Goal: Transaction & Acquisition: Purchase product/service

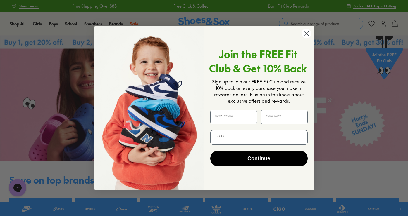
click at [307, 35] on icon "Close dialog" at bounding box center [306, 33] width 4 height 4
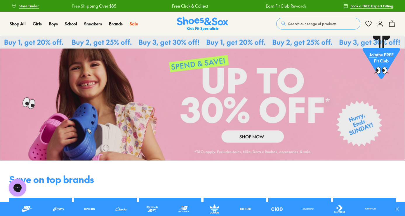
click at [301, 24] on span "Search our range of products" at bounding box center [312, 23] width 48 height 5
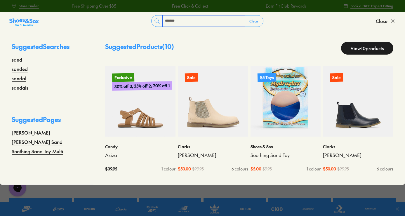
type input "*******"
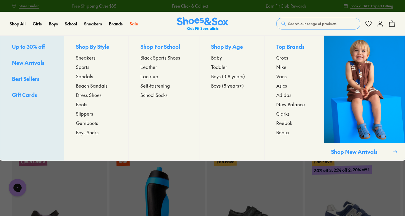
click at [89, 79] on span "Sandals" at bounding box center [84, 76] width 17 height 7
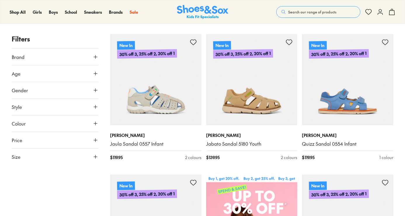
type input "***"
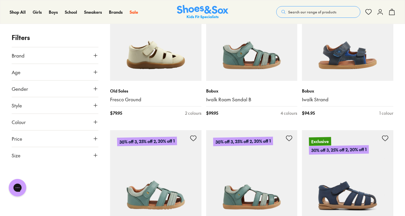
scroll to position [1267, 0]
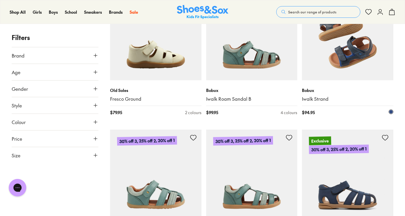
click at [352, 63] on img at bounding box center [347, 34] width 91 height 91
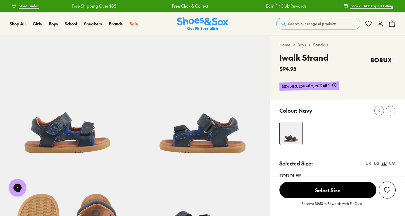
select select "*"
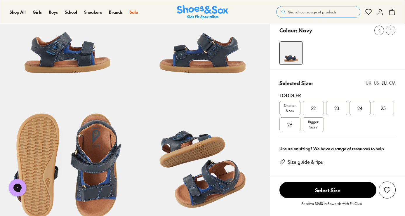
scroll to position [81, 0]
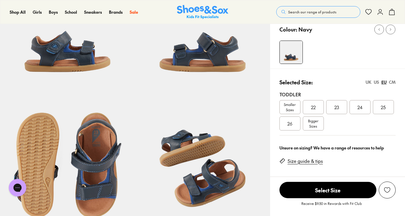
click at [303, 164] on link "Size guide & tips" at bounding box center [305, 161] width 35 height 6
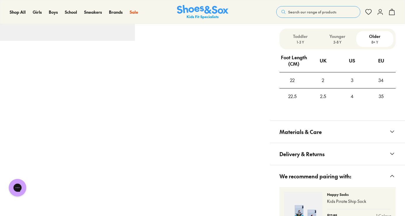
scroll to position [402, 0]
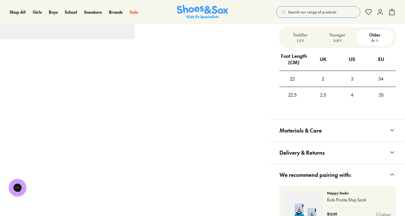
click at [340, 39] on p "3-8 Y" at bounding box center [337, 40] width 32 height 5
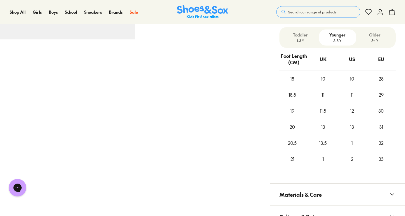
click at [300, 39] on p "1-3 Y" at bounding box center [300, 40] width 32 height 5
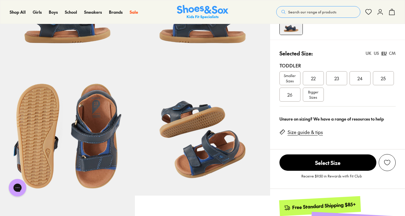
scroll to position [111, 0]
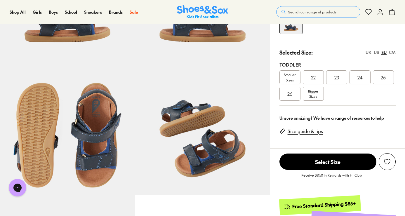
click at [383, 76] on span "25" at bounding box center [383, 77] width 5 height 7
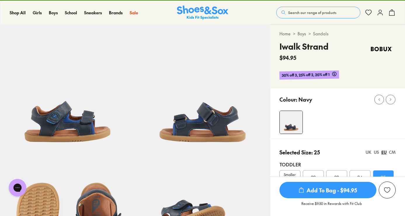
scroll to position [10, 0]
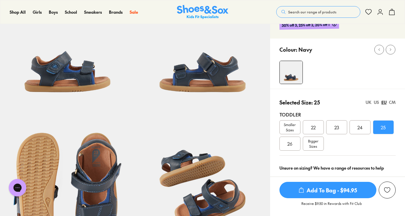
scroll to position [81, 0]
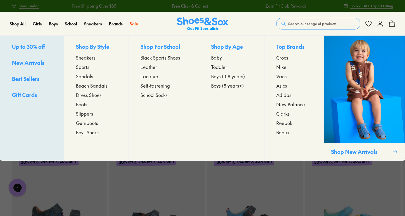
click at [85, 78] on span "Sandals" at bounding box center [84, 76] width 17 height 7
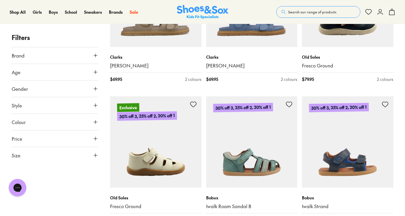
scroll to position [1212, 0]
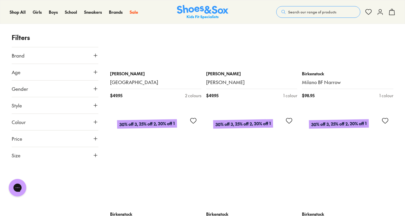
scroll to position [2272, 0]
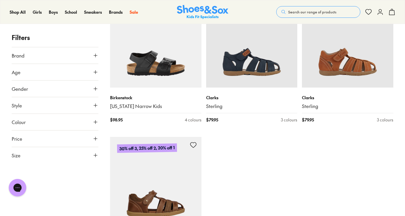
scroll to position [2949, 0]
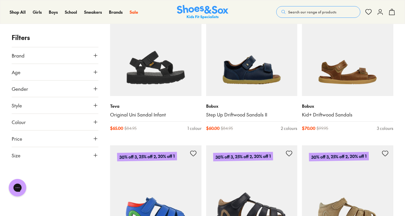
type input "***"
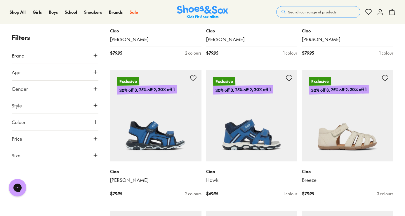
scroll to position [621, 0]
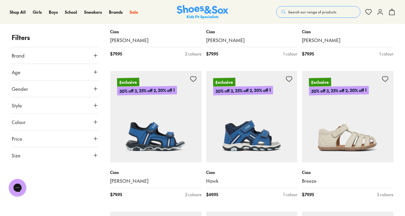
click at [302, 17] on button "Search our range of products" at bounding box center [318, 12] width 84 height 12
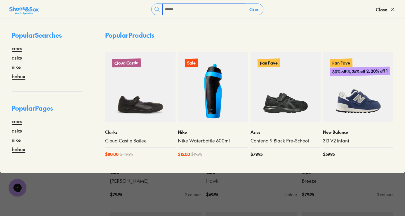
type input "******"
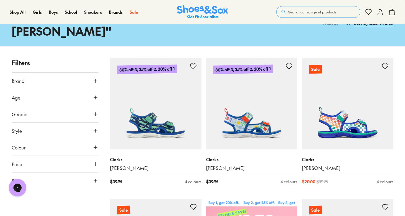
scroll to position [44, 0]
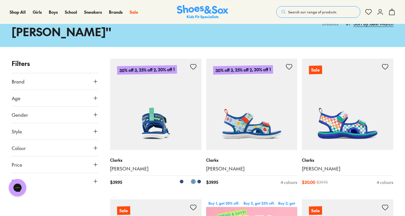
click at [151, 118] on img at bounding box center [155, 104] width 91 height 91
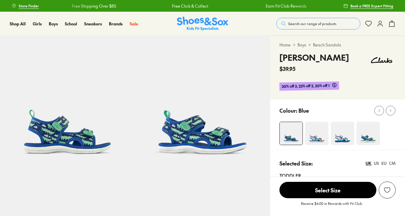
select select "*"
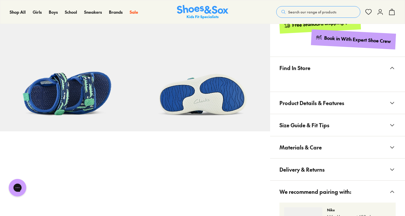
scroll to position [312, 0]
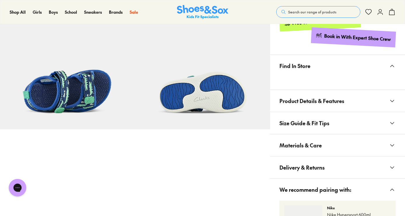
click at [312, 125] on span "Size Guide & Fit Tips" at bounding box center [305, 123] width 50 height 17
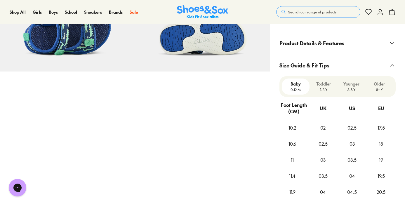
scroll to position [382, 0]
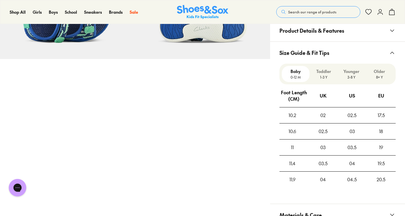
click at [325, 73] on p "Toddler" at bounding box center [323, 71] width 23 height 6
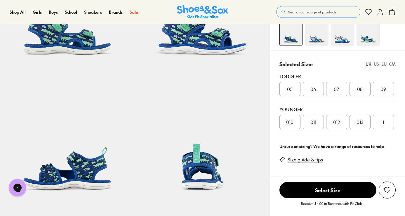
scroll to position [99, 0]
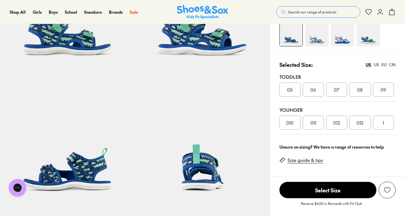
click at [383, 64] on div "EU" at bounding box center [384, 65] width 5 height 6
click at [361, 92] on span "25.5" at bounding box center [360, 89] width 9 height 7
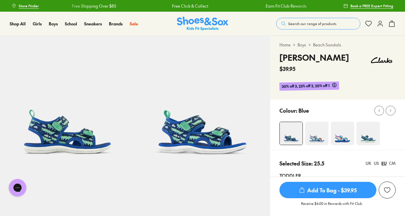
click at [369, 23] on icon at bounding box center [368, 23] width 7 height 7
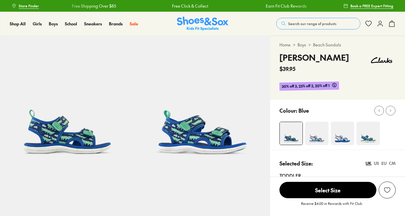
select select "*"
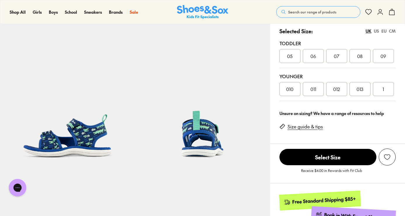
scroll to position [135, 0]
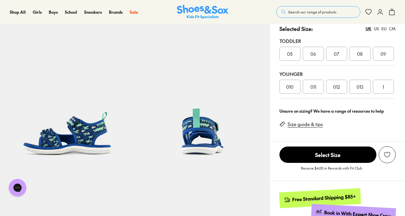
click at [383, 29] on div "EU" at bounding box center [384, 29] width 5 height 6
click at [353, 52] on div "25.5" at bounding box center [360, 54] width 21 height 14
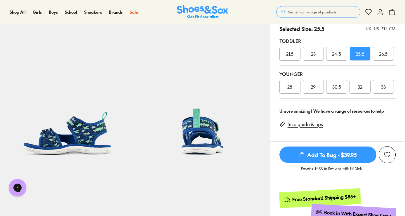
click at [378, 29] on div "US" at bounding box center [376, 29] width 5 height 6
click at [370, 30] on div "UK" at bounding box center [369, 29] width 6 height 6
click at [338, 52] on span "07" at bounding box center [337, 53] width 6 height 7
